Goal: Check status: Check status

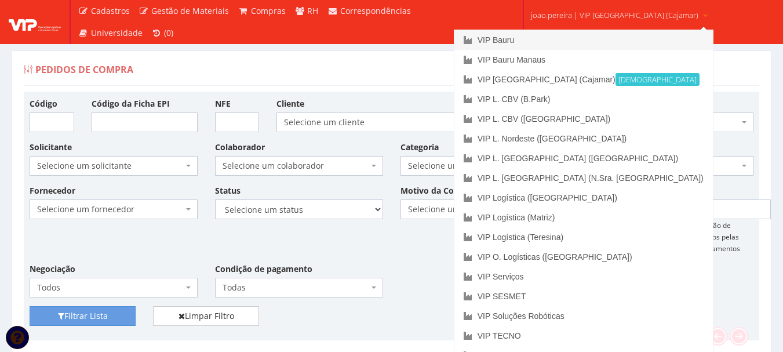
click at [542, 38] on link "VIP Bauru" at bounding box center [584, 40] width 259 height 20
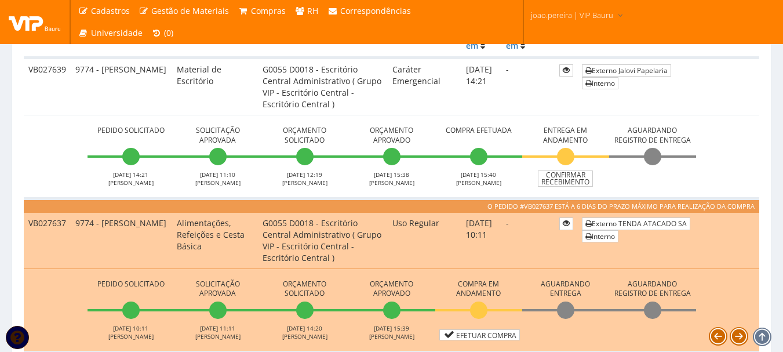
scroll to position [174, 0]
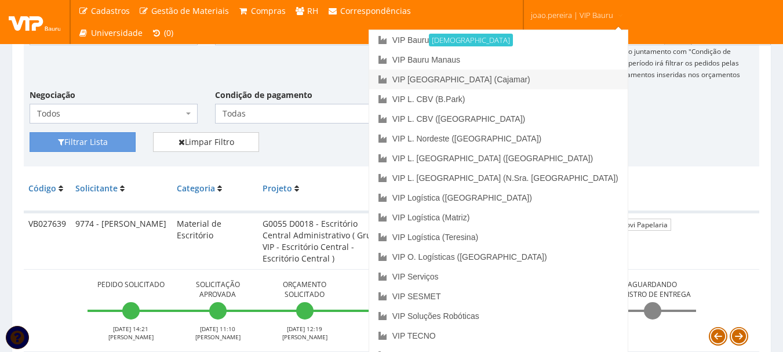
click at [544, 76] on link "VIP [GEOGRAPHIC_DATA] (Cajamar)" at bounding box center [498, 80] width 259 height 20
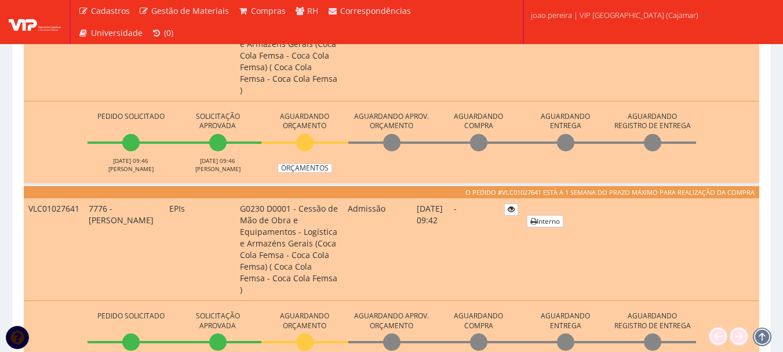
scroll to position [406, 0]
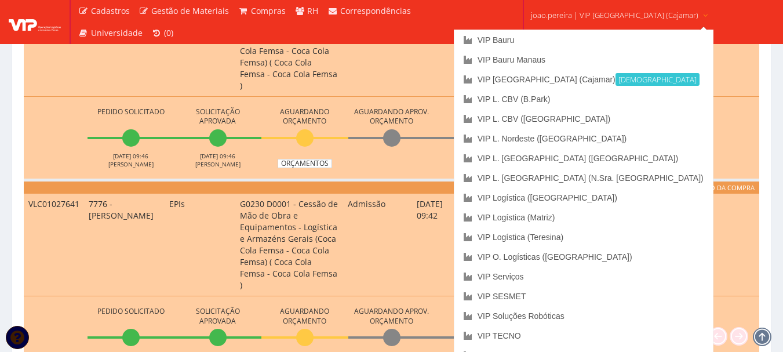
click at [605, 16] on span "joao.pereira | VIP [GEOGRAPHIC_DATA] (Cajamar)" at bounding box center [615, 15] width 168 height 12
click at [575, 280] on link "VIP Serviços" at bounding box center [584, 277] width 259 height 20
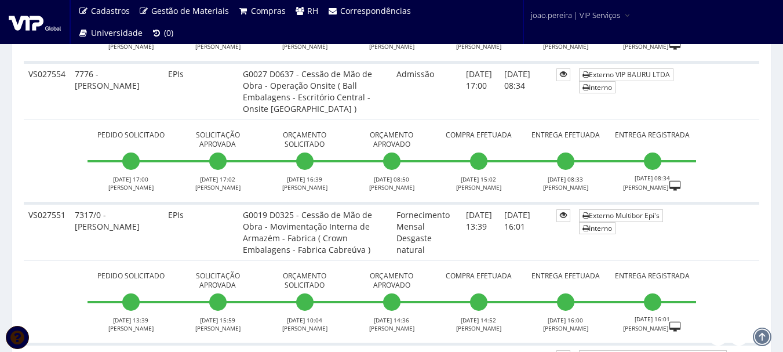
scroll to position [2087, 0]
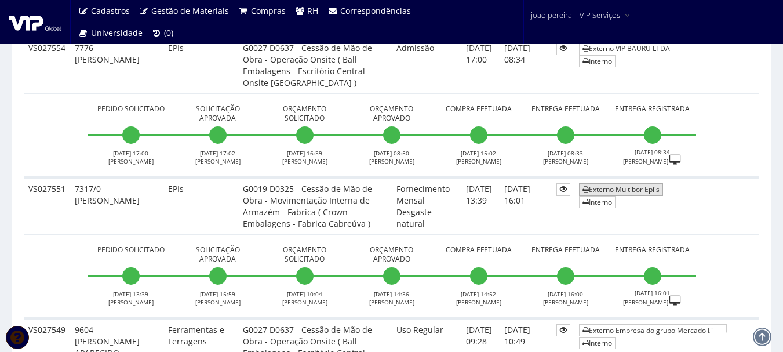
click at [614, 189] on link "Externo Multibor Epi's" at bounding box center [621, 189] width 84 height 12
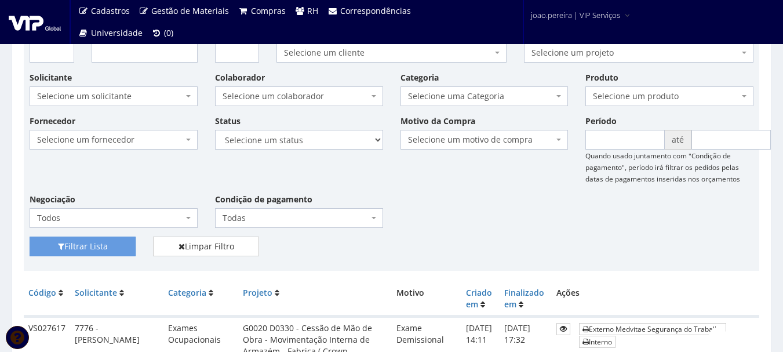
scroll to position [0, 0]
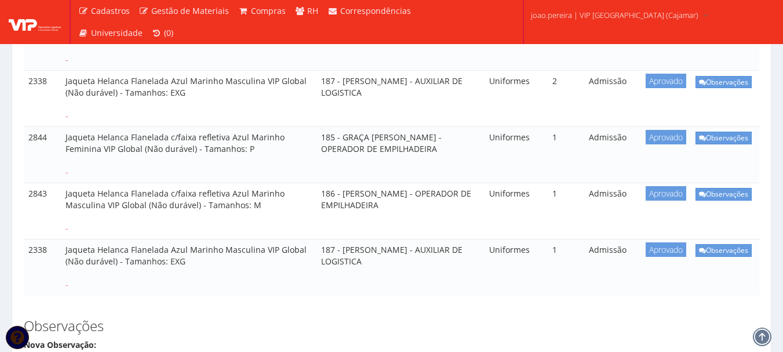
scroll to position [638, 0]
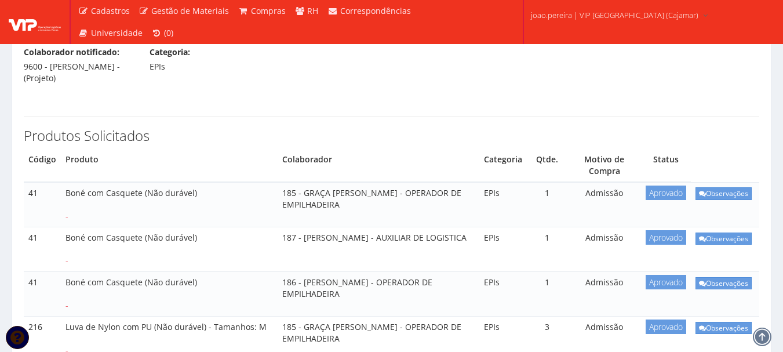
scroll to position [174, 0]
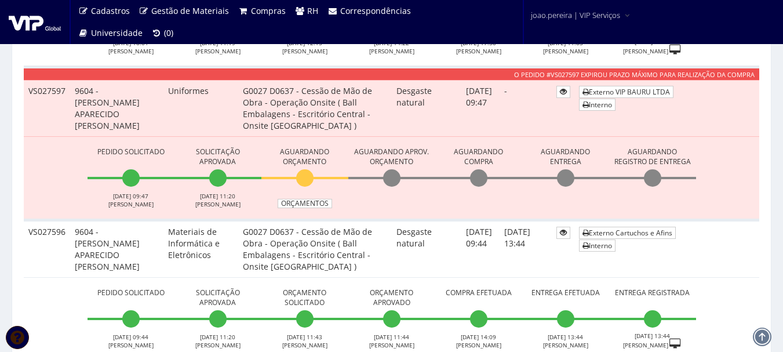
scroll to position [696, 0]
